Goal: Check status: Check status

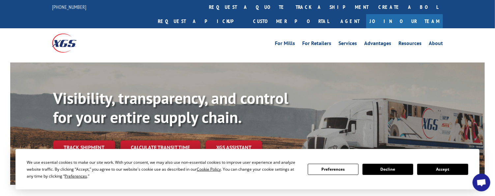
click at [450, 167] on button "Accept" at bounding box center [442, 169] width 51 height 11
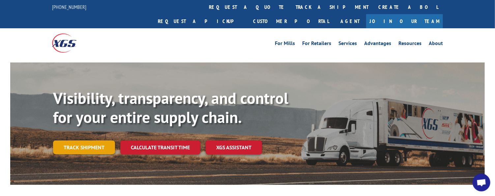
click at [78, 141] on link "Track shipment" at bounding box center [84, 148] width 62 height 14
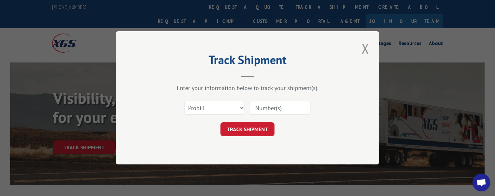
paste input "17105360"
type input "17105360"
click at [237, 130] on button "TRACK SHIPMENT" at bounding box center [247, 130] width 54 height 14
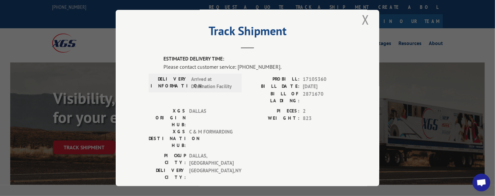
scroll to position [41, 0]
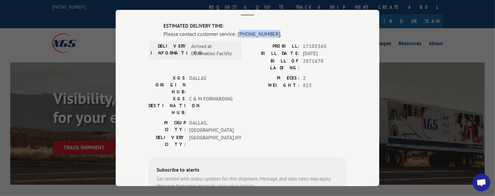
drag, startPoint x: 269, startPoint y: 32, endPoint x: 237, endPoint y: 35, distance: 31.7
click at [237, 35] on div "Please contact customer service: [PHONE_NUMBER]." at bounding box center [254, 34] width 183 height 8
copy div "844) 947-7447"
